Goal: Information Seeking & Learning: Learn about a topic

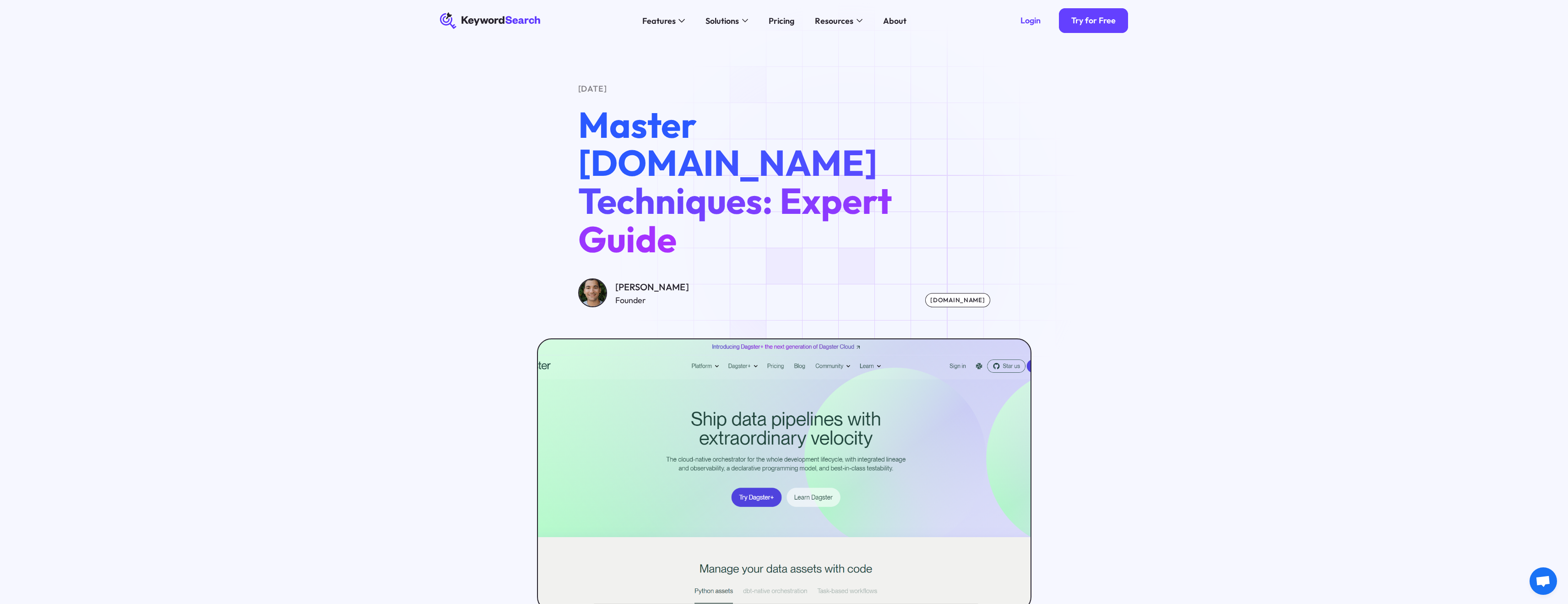
drag, startPoint x: 0, startPoint y: 0, endPoint x: 264, endPoint y: 401, distance: 480.1
click at [263, 402] on div "[DATE] Master [DOMAIN_NAME] Techniques: Expert Guide [PERSON_NAME] Founder [DOM…" at bounding box center [784, 326] width 1568 height 570
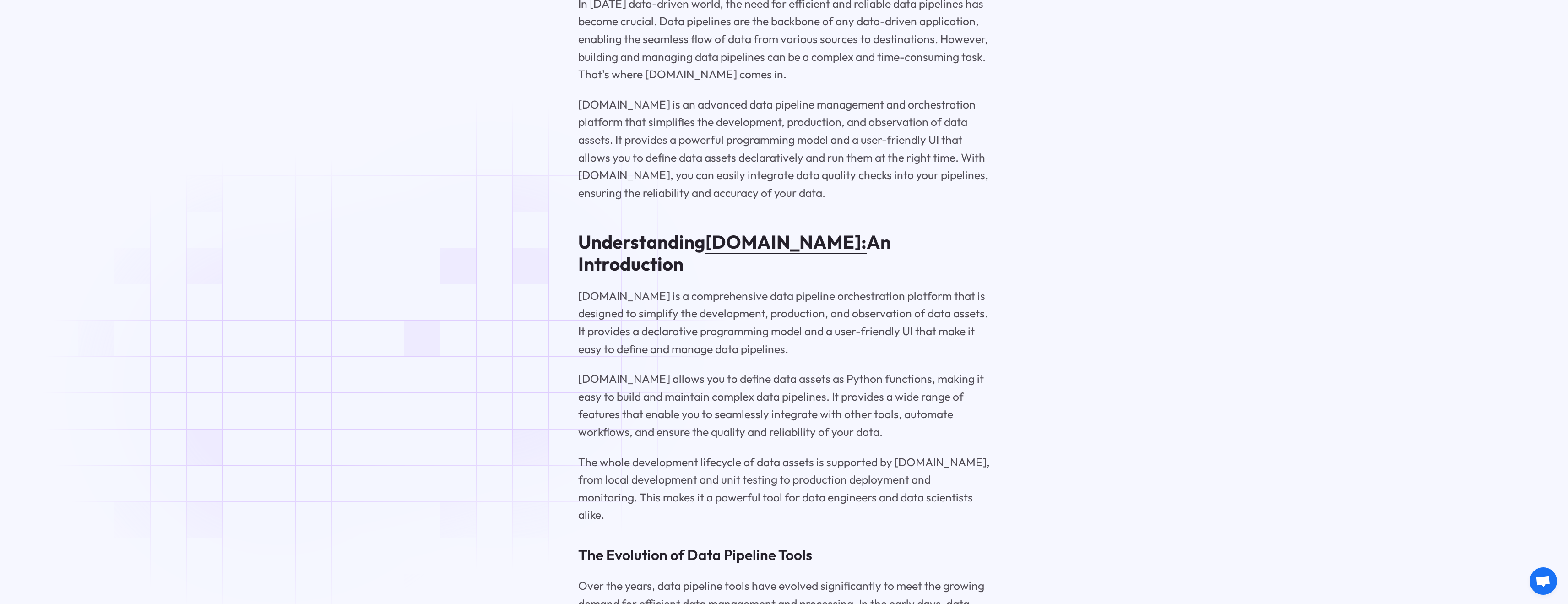
scroll to position [2173, 0]
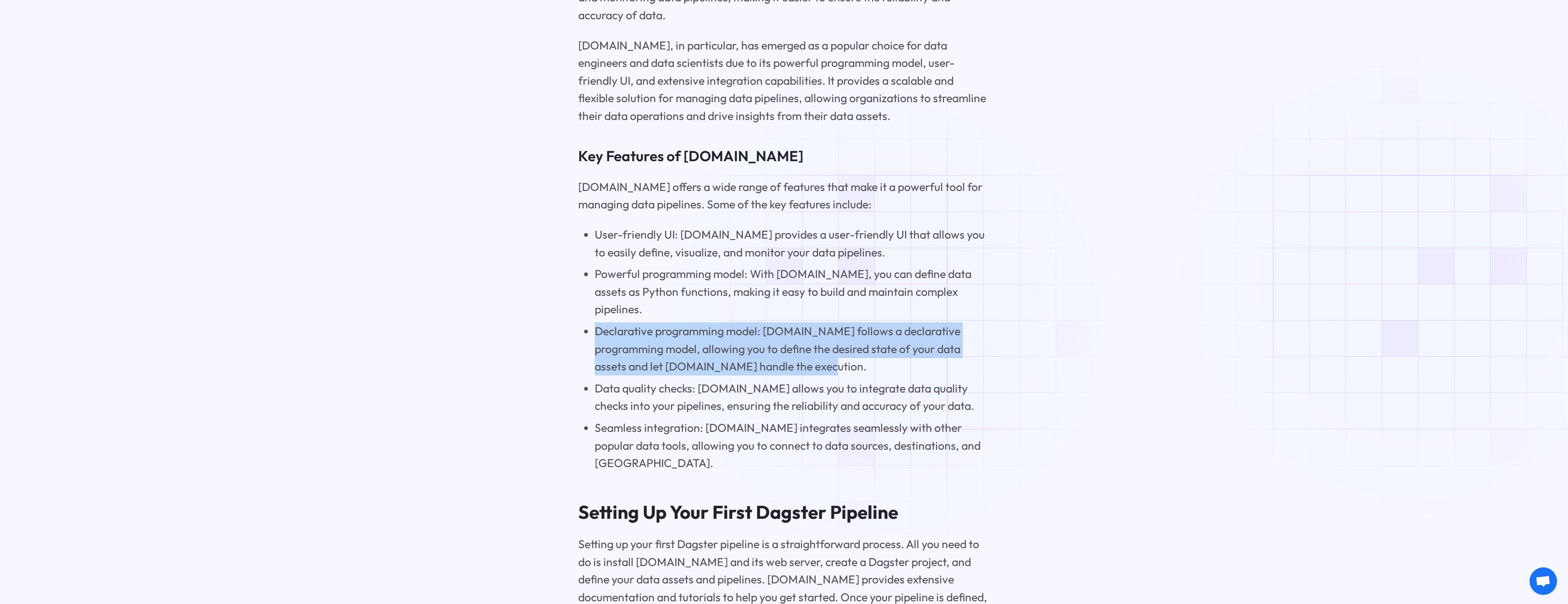
drag, startPoint x: 591, startPoint y: 279, endPoint x: 889, endPoint y: 318, distance: 300.5
click at [889, 318] on ul "User-friendly UI: [DOMAIN_NAME] provides a user-friendly UI that allows you to …" at bounding box center [784, 349] width 412 height 247
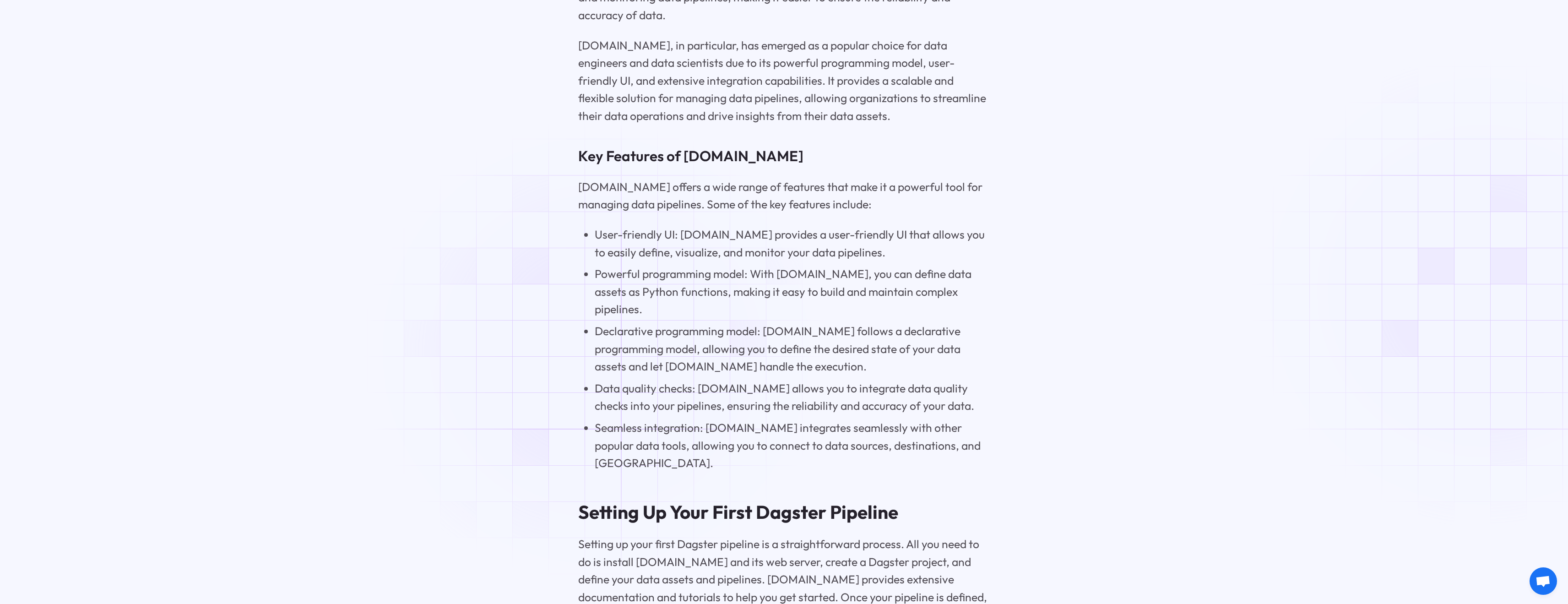
click at [598, 380] on li "Data quality checks: [DOMAIN_NAME] allows you to integrate data quality checks …" at bounding box center [792, 397] width 396 height 35
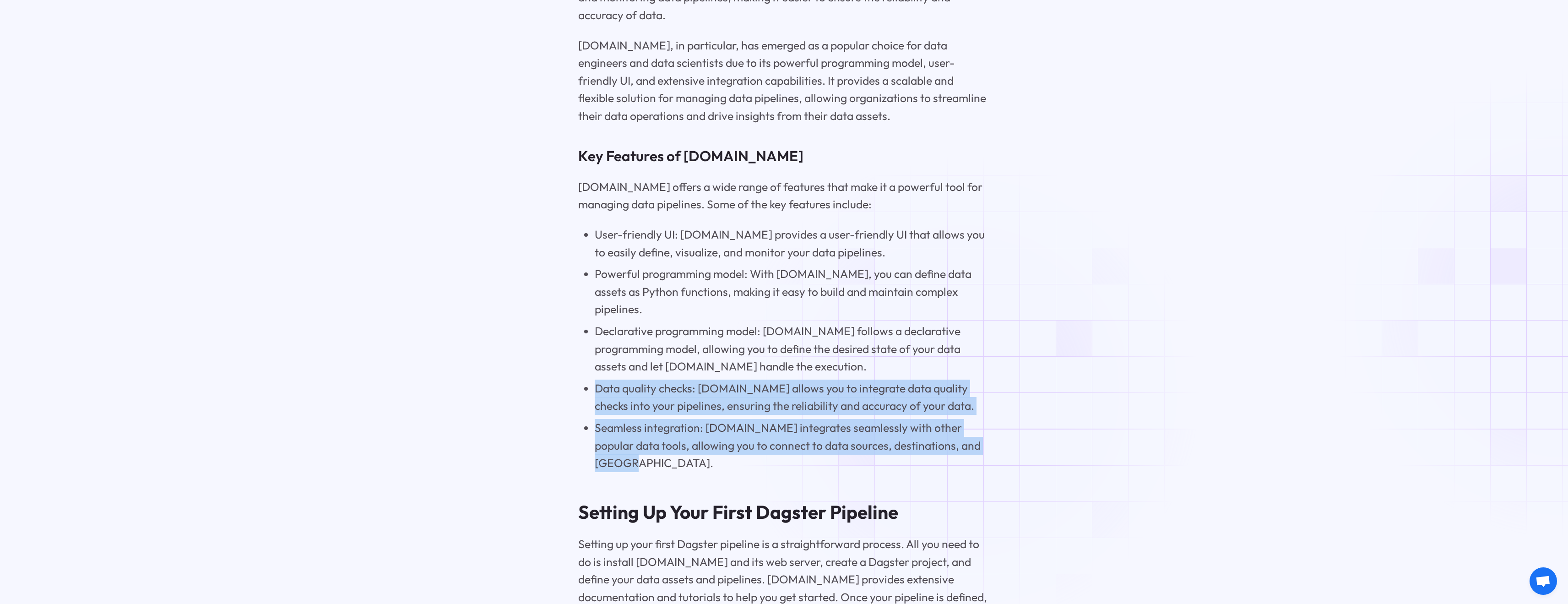
drag, startPoint x: 594, startPoint y: 340, endPoint x: 979, endPoint y: 403, distance: 390.1
click at [969, 392] on ul "User-friendly UI: [DOMAIN_NAME] provides a user-friendly UI that allows you to …" at bounding box center [784, 349] width 412 height 247
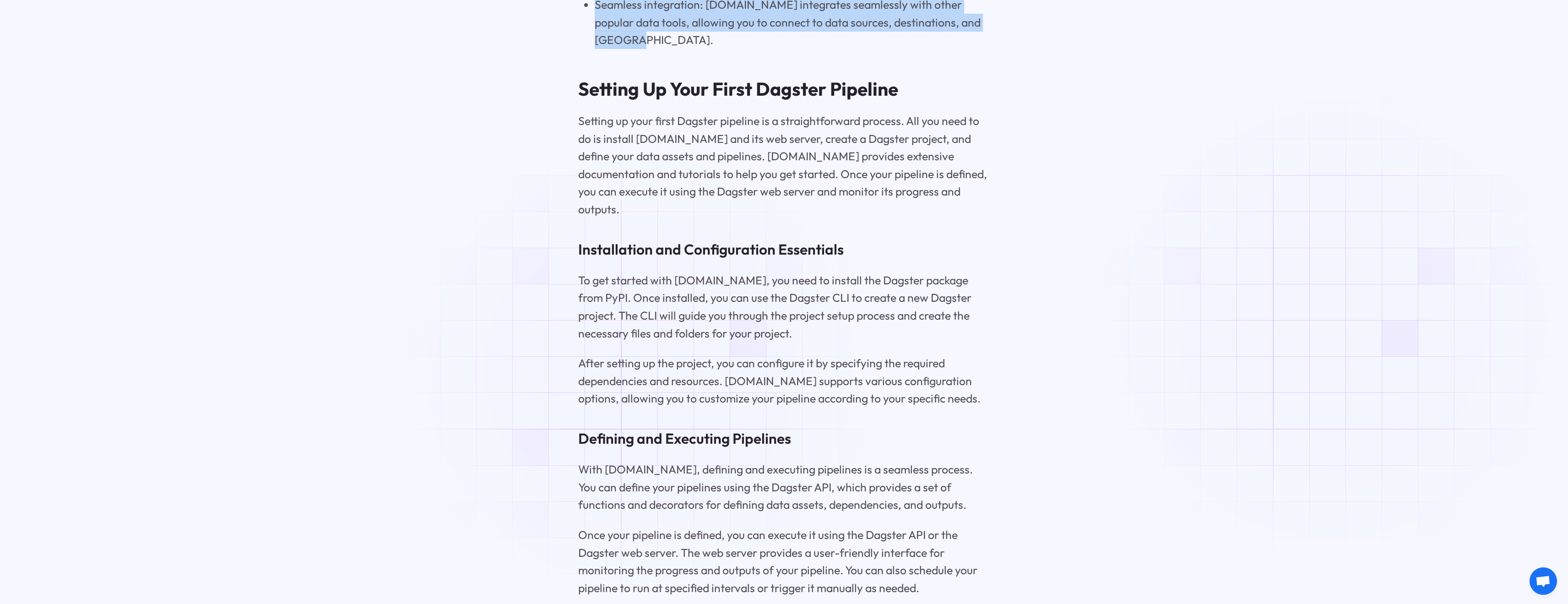
scroll to position [2631, 0]
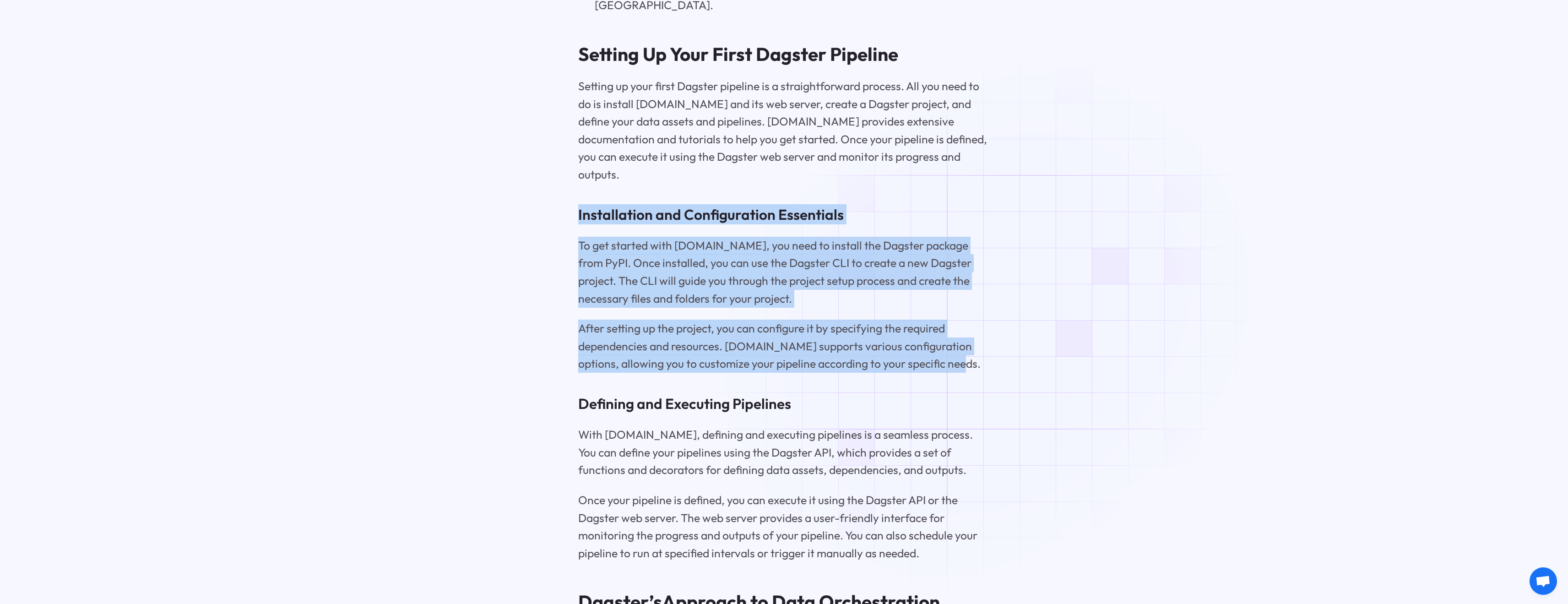
drag, startPoint x: 574, startPoint y: 128, endPoint x: 1039, endPoint y: 287, distance: 491.4
drag, startPoint x: 767, startPoint y: 224, endPoint x: 482, endPoint y: 128, distance: 300.7
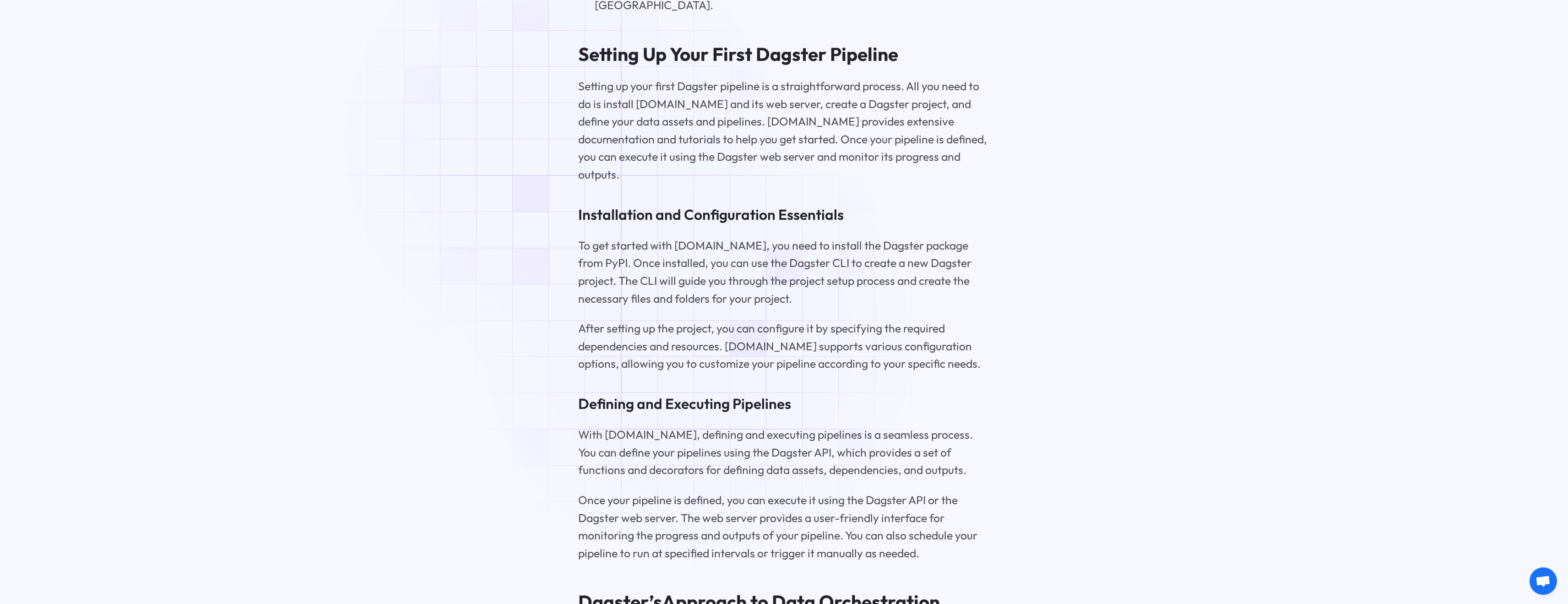
click at [697, 426] on p "With [DOMAIN_NAME], defining and executing pipelines is a seamless process. You…" at bounding box center [784, 453] width 412 height 53
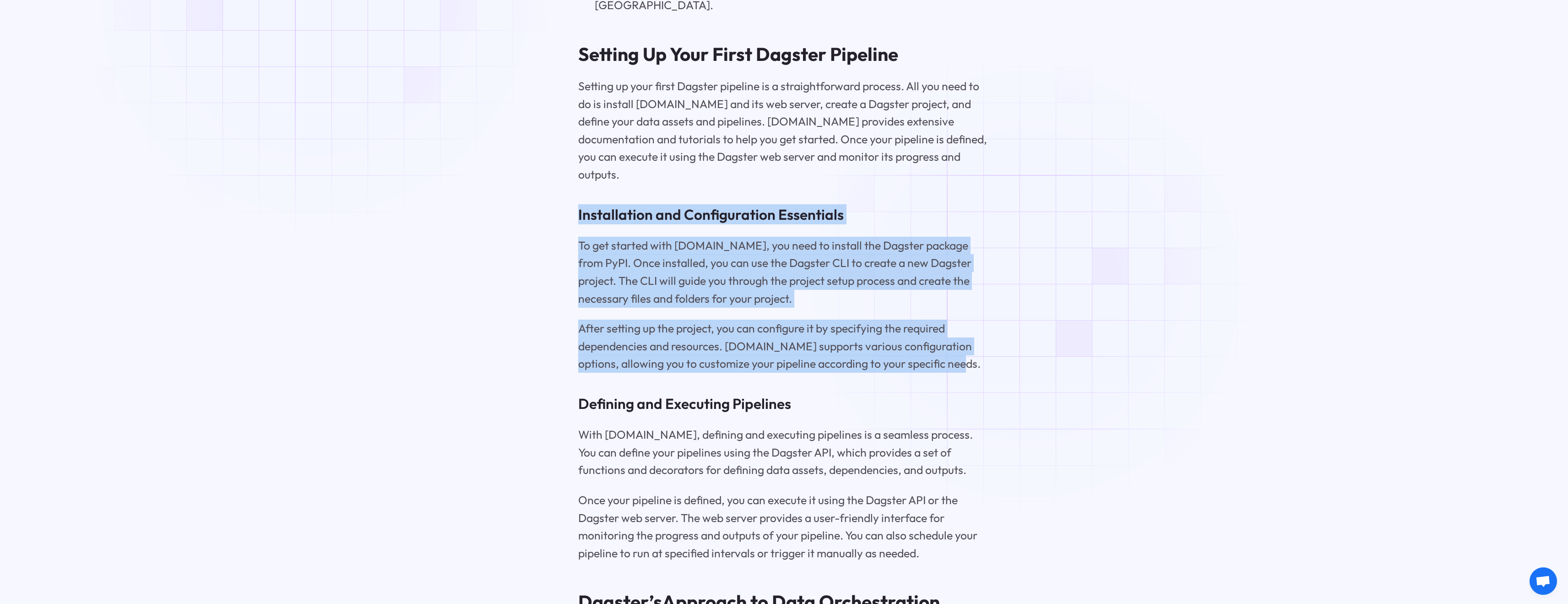
drag, startPoint x: 573, startPoint y: 133, endPoint x: 1031, endPoint y: 284, distance: 482.2
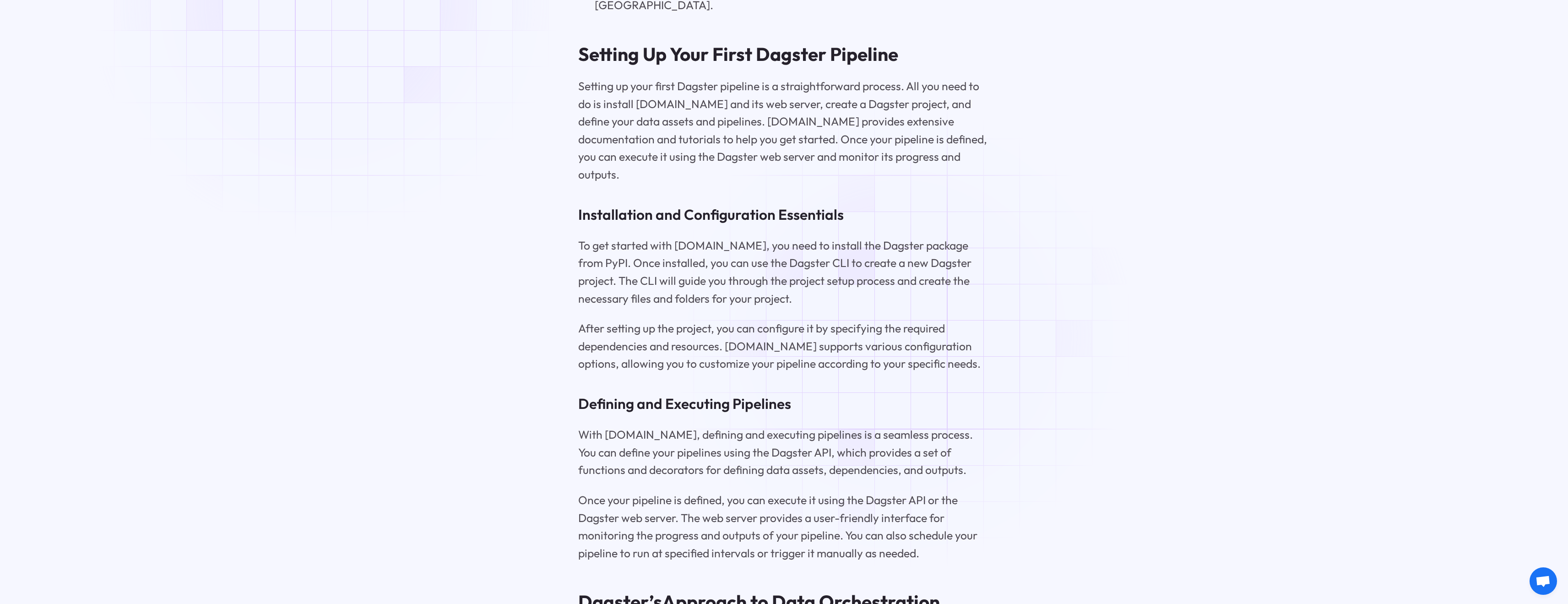
click at [865, 426] on p "With [DOMAIN_NAME], defining and executing pipelines is a seamless process. You…" at bounding box center [784, 453] width 412 height 53
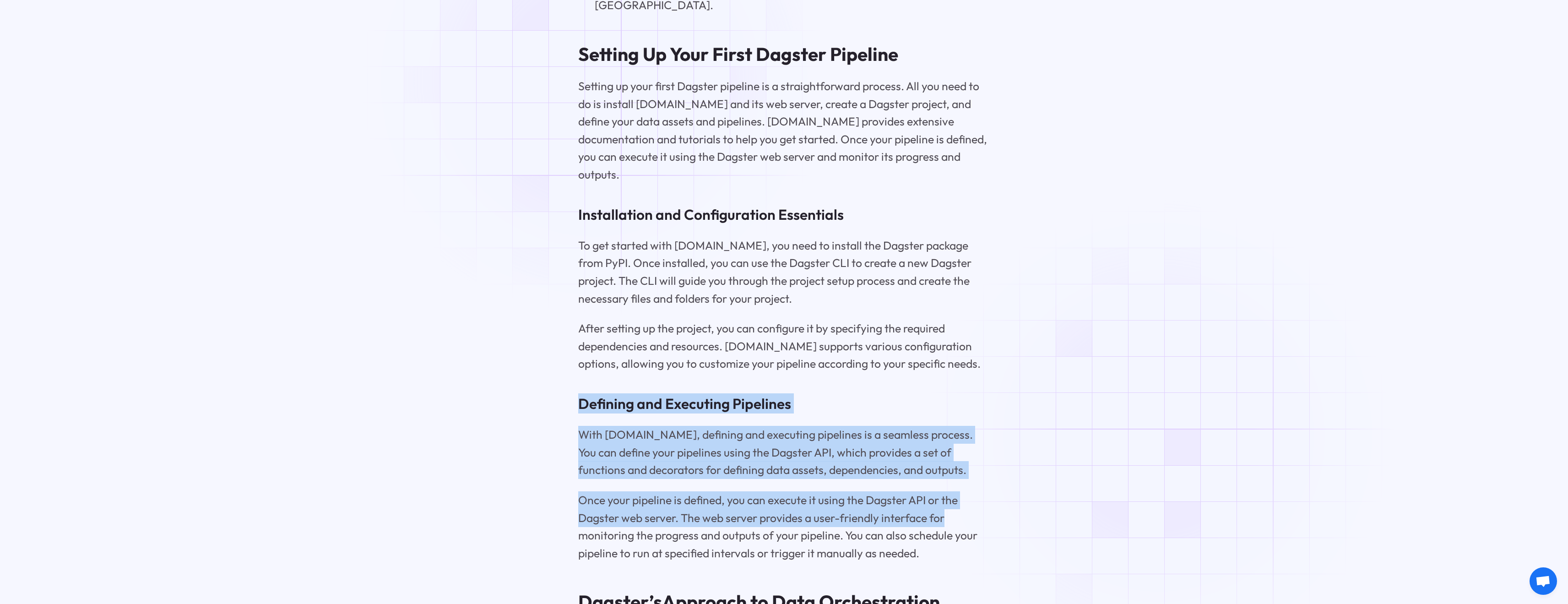
drag, startPoint x: 619, startPoint y: 320, endPoint x: 1163, endPoint y: 436, distance: 556.2
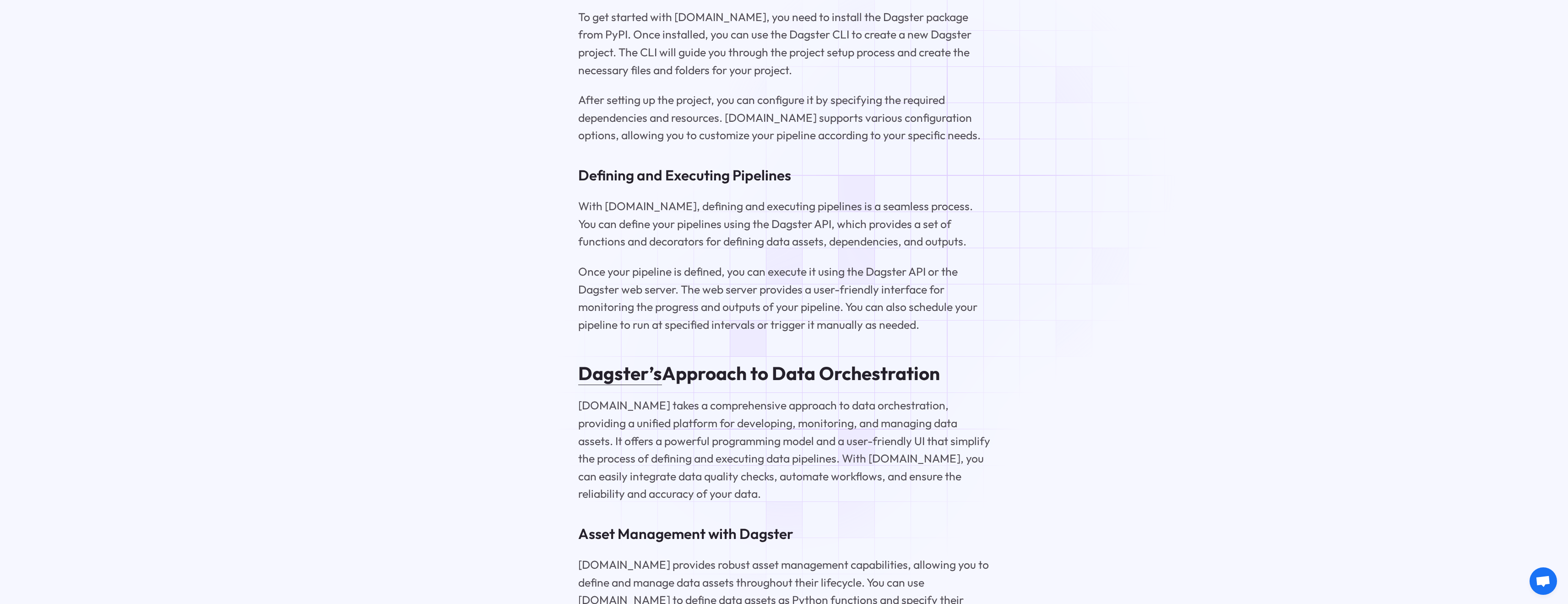
scroll to position [2906, 0]
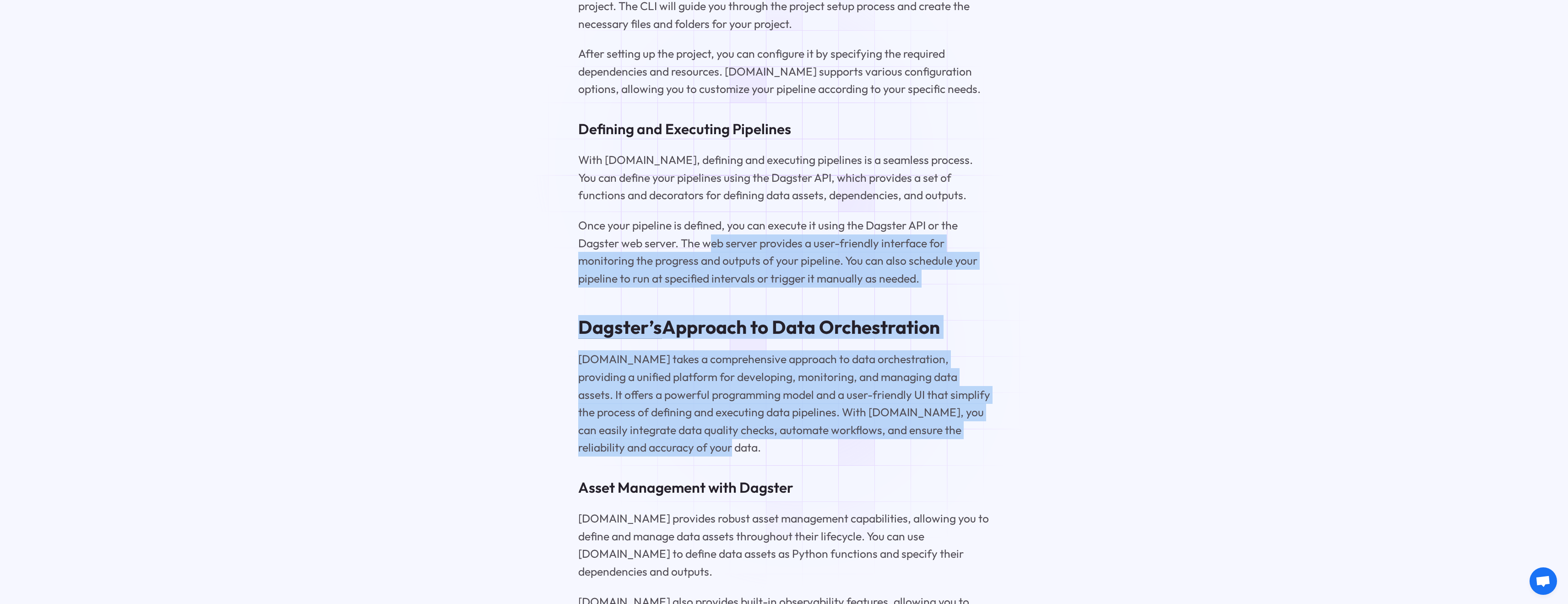
drag, startPoint x: 708, startPoint y: 157, endPoint x: 808, endPoint y: 362, distance: 228.1
click at [718, 350] on p "[DOMAIN_NAME] takes a comprehensive approach to data orchestration, providing a…" at bounding box center [784, 403] width 412 height 106
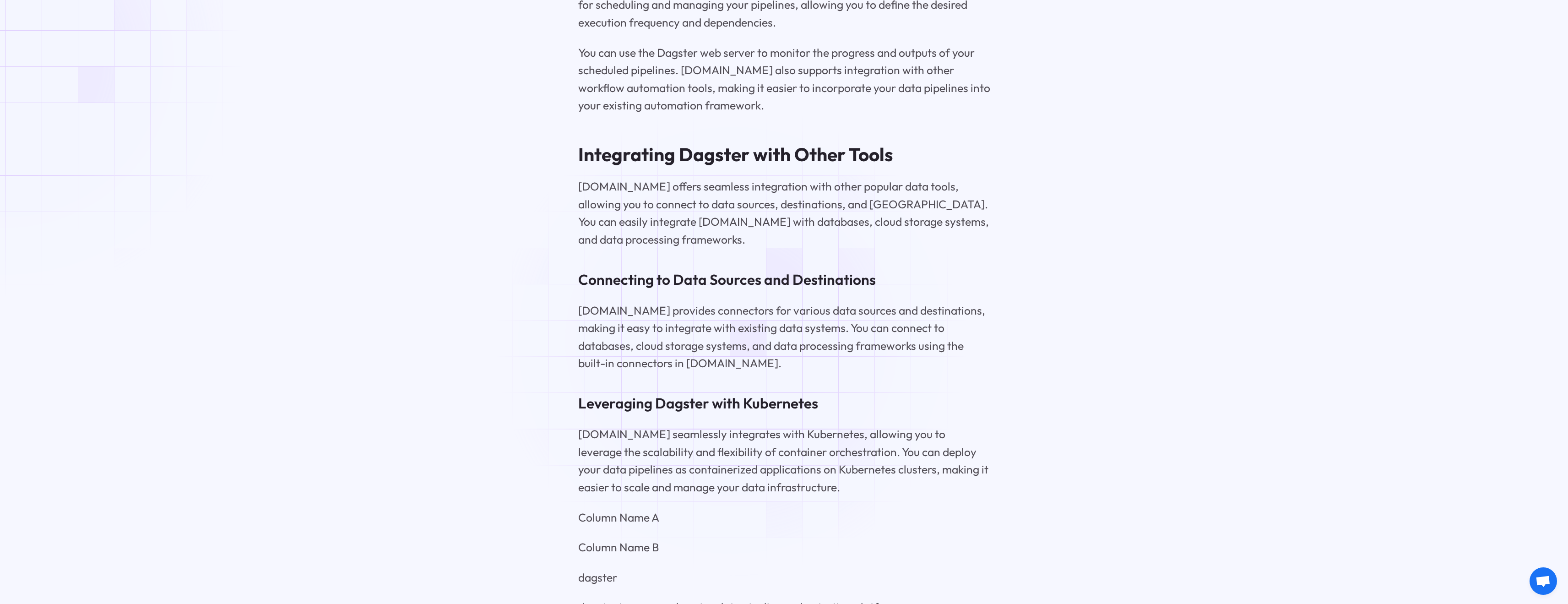
scroll to position [3958, 0]
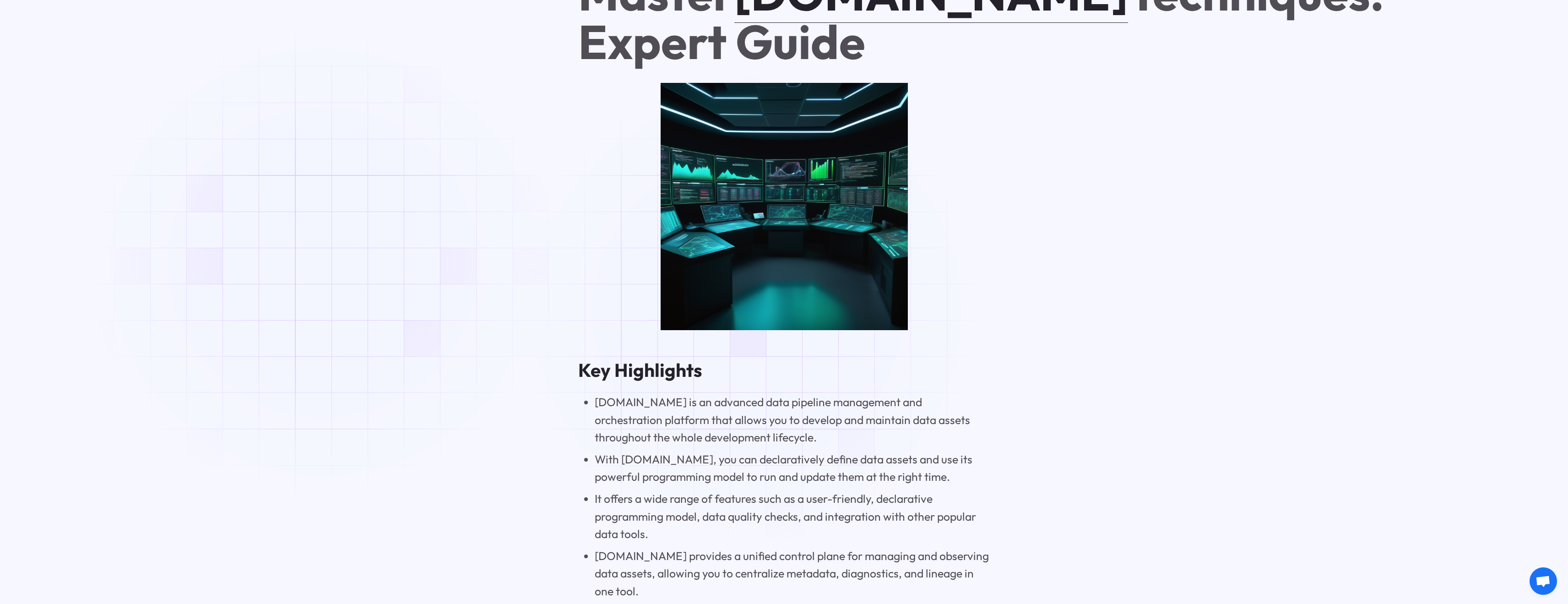
scroll to position [687, 0]
